Goal: Task Accomplishment & Management: Manage account settings

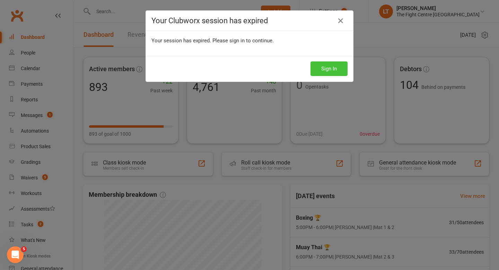
click at [325, 67] on button "Sign In" at bounding box center [329, 68] width 37 height 15
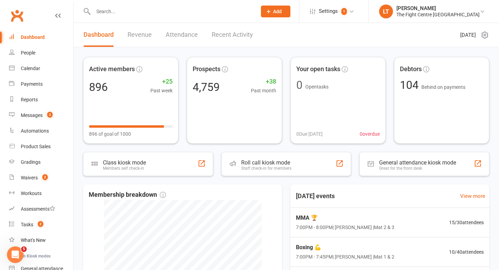
click at [24, 36] on div "Dashboard" at bounding box center [33, 37] width 24 height 6
click at [34, 180] on div "Waivers" at bounding box center [29, 178] width 17 height 6
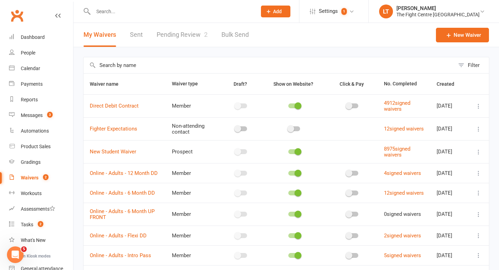
click at [185, 39] on link "Pending Review 2" at bounding box center [182, 35] width 51 height 24
